Goal: Information Seeking & Learning: Learn about a topic

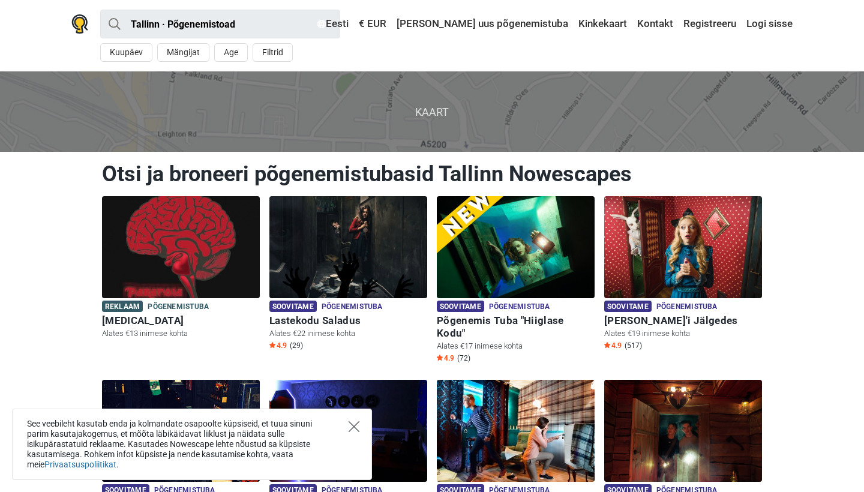
click at [356, 426] on icon "Close" at bounding box center [354, 426] width 11 height 11
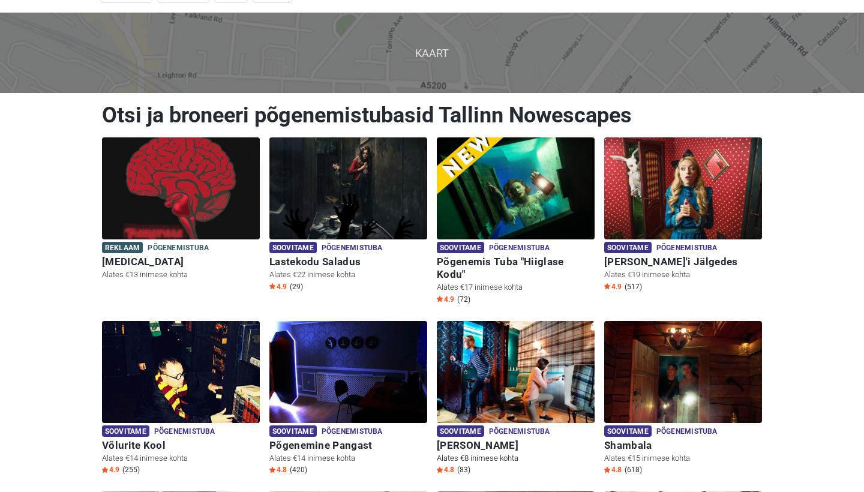
scroll to position [53, 0]
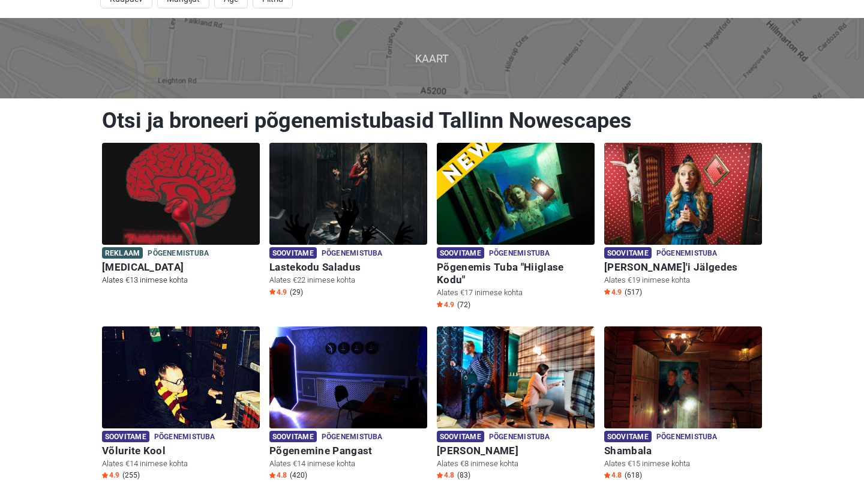
click at [205, 224] on img at bounding box center [181, 194] width 158 height 102
click at [316, 264] on h6 "Lastekodu Saladus" at bounding box center [348, 267] width 158 height 13
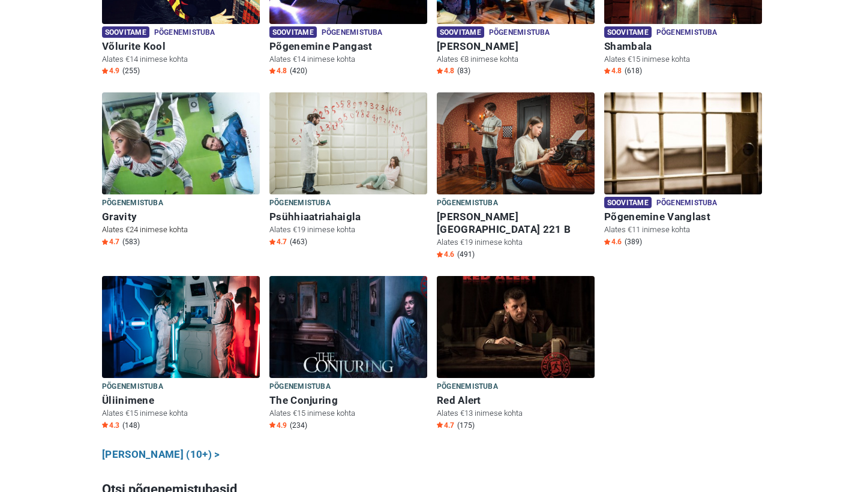
scroll to position [455, 0]
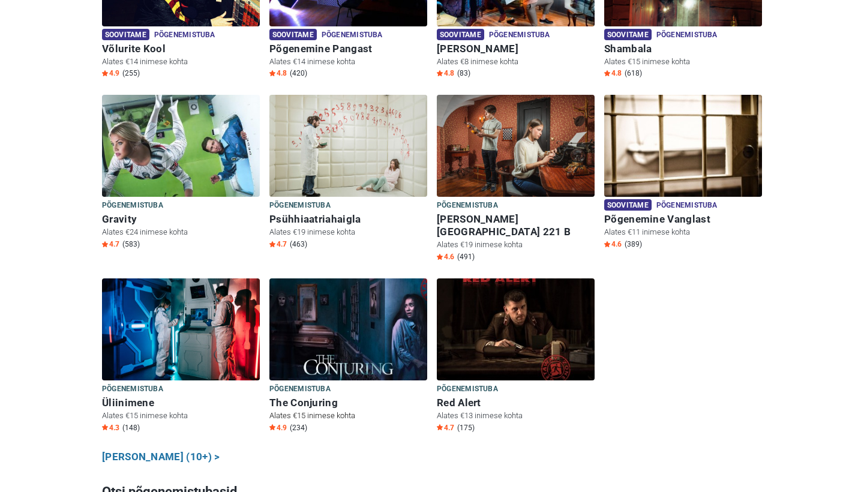
click at [311, 383] on span "Põgenemistuba" at bounding box center [299, 389] width 61 height 13
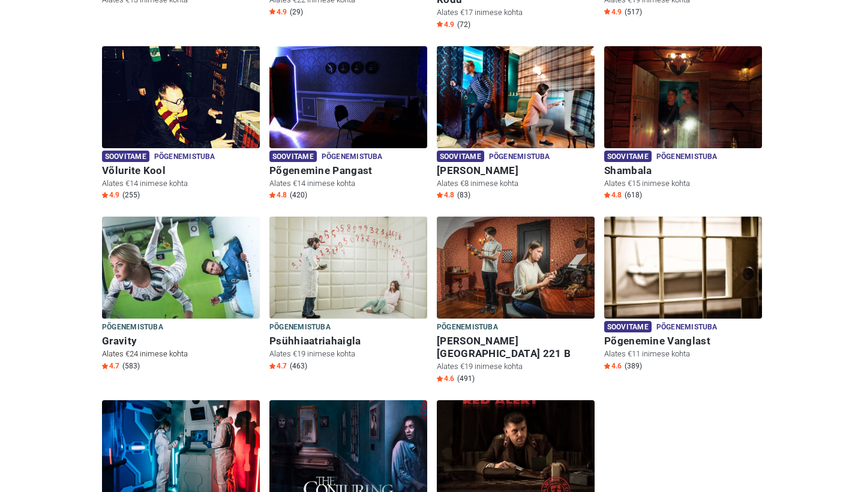
scroll to position [332, 0]
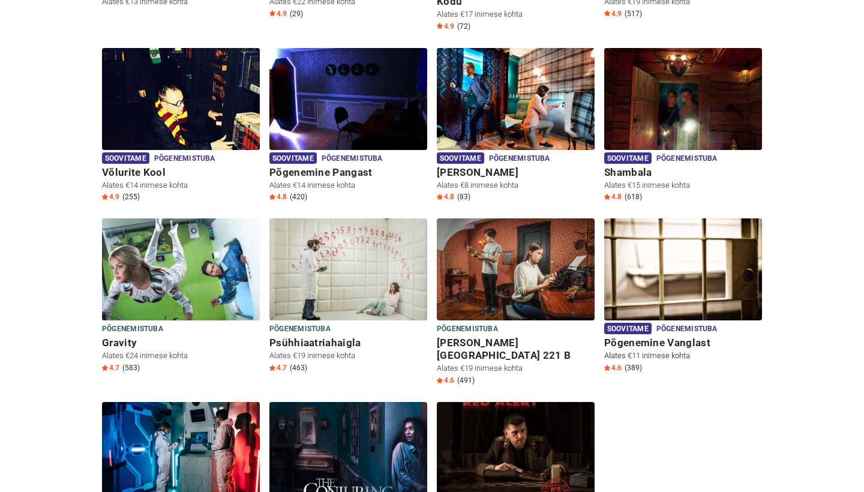
click at [652, 337] on h6 "Põgenemine Vanglast" at bounding box center [683, 343] width 158 height 13
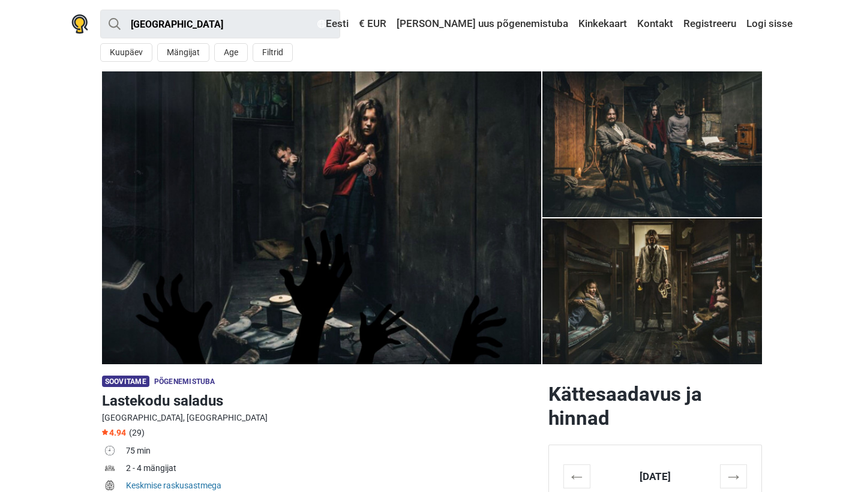
scroll to position [1, 0]
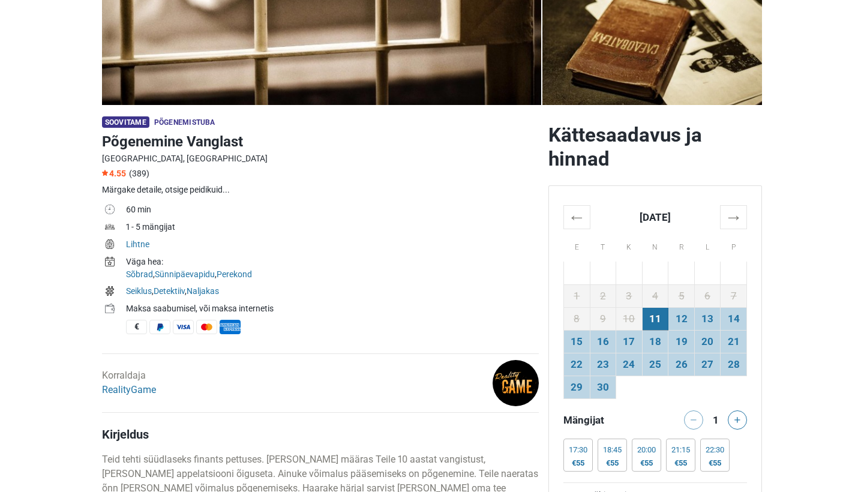
scroll to position [258, 0]
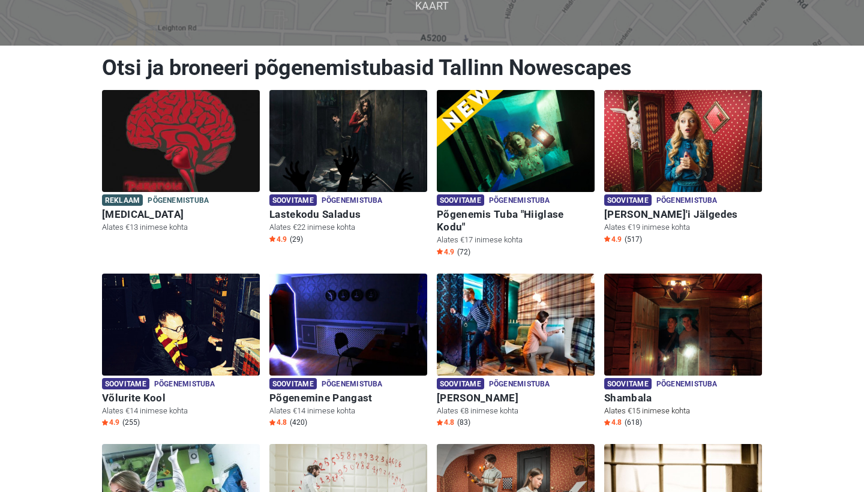
scroll to position [58, 0]
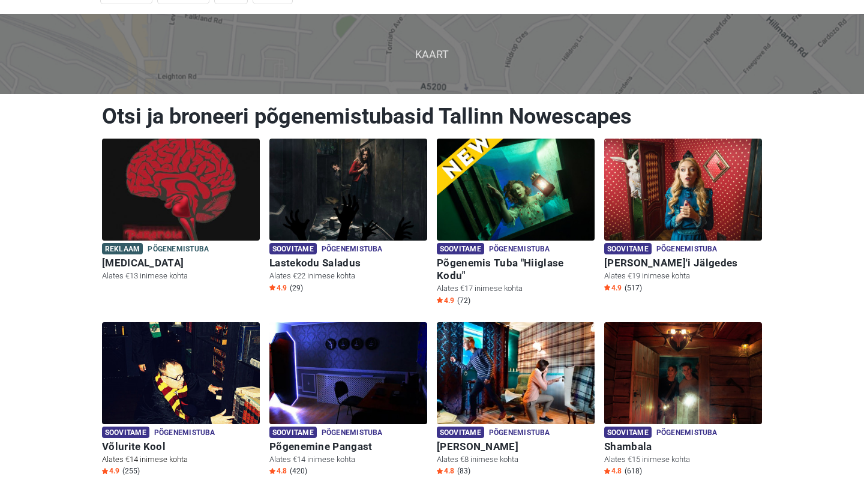
click at [163, 440] on h6 "Võlurite Kool" at bounding box center [181, 446] width 158 height 13
